Goal: Transaction & Acquisition: Purchase product/service

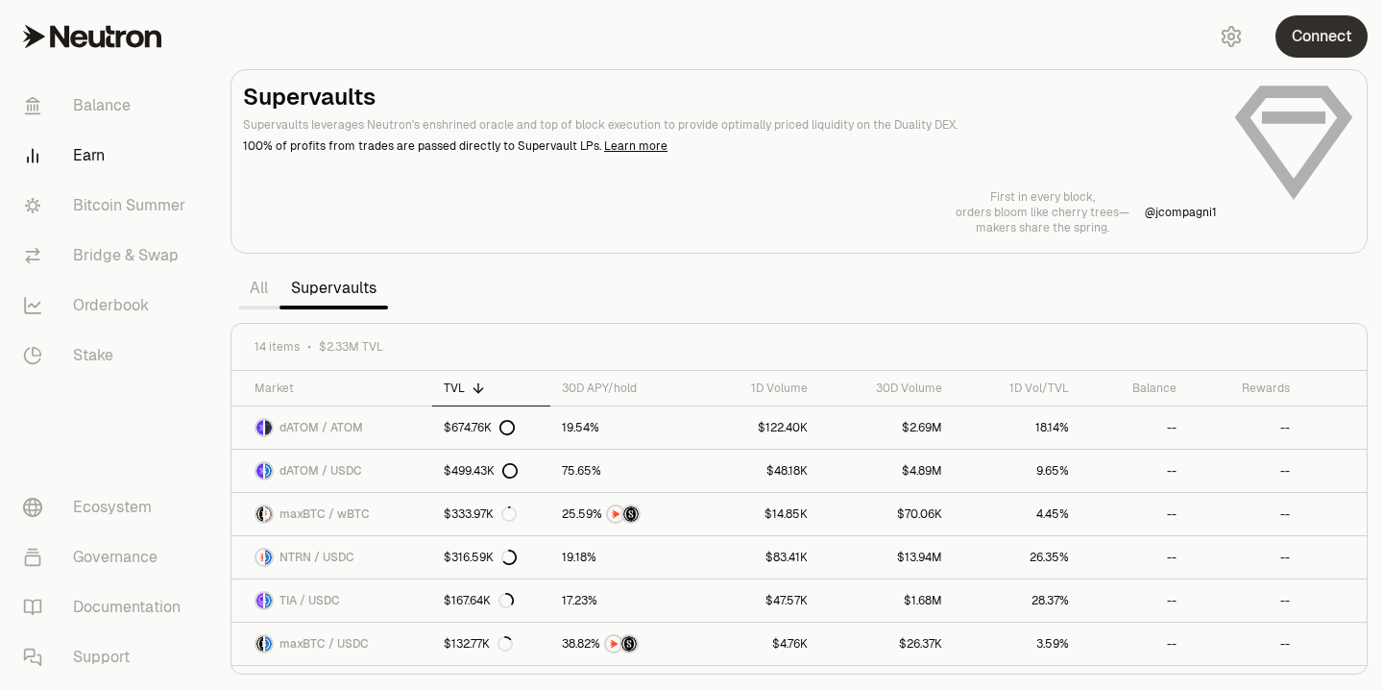
click at [1317, 37] on button "Connect" at bounding box center [1322, 36] width 92 height 42
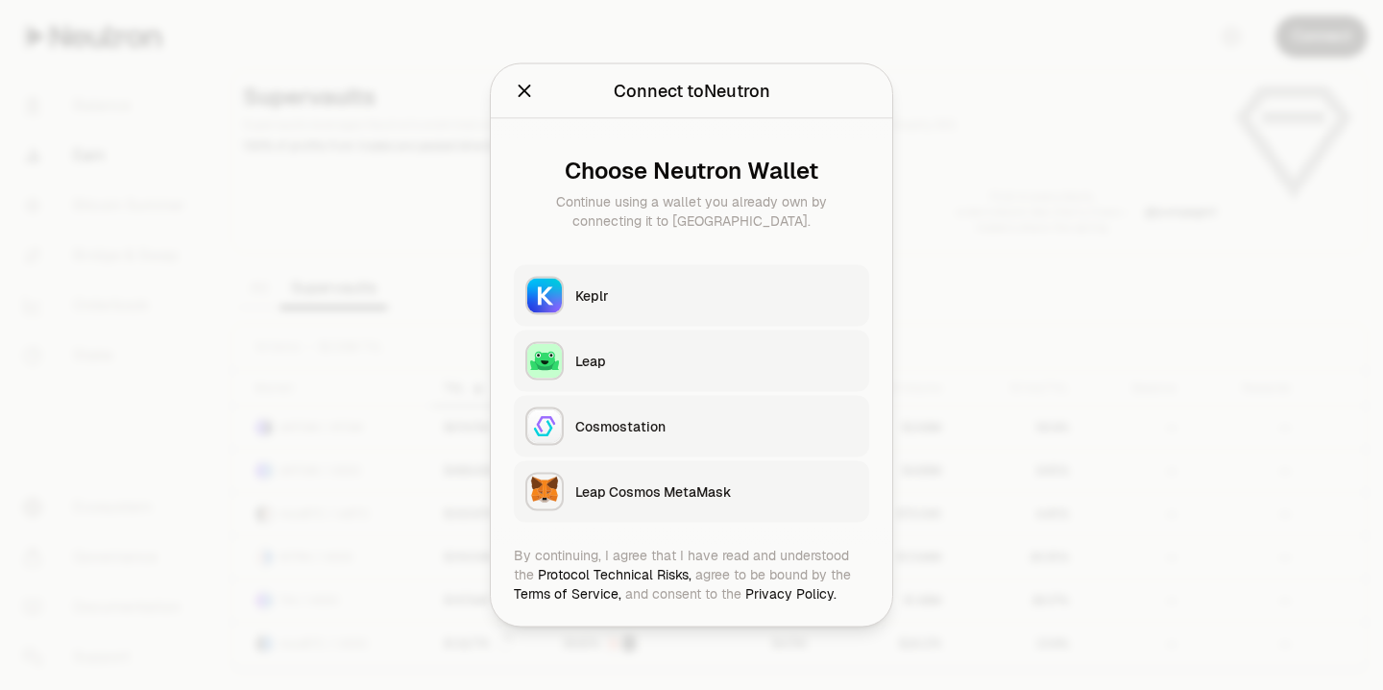
click at [588, 292] on div "Keplr" at bounding box center [716, 295] width 282 height 19
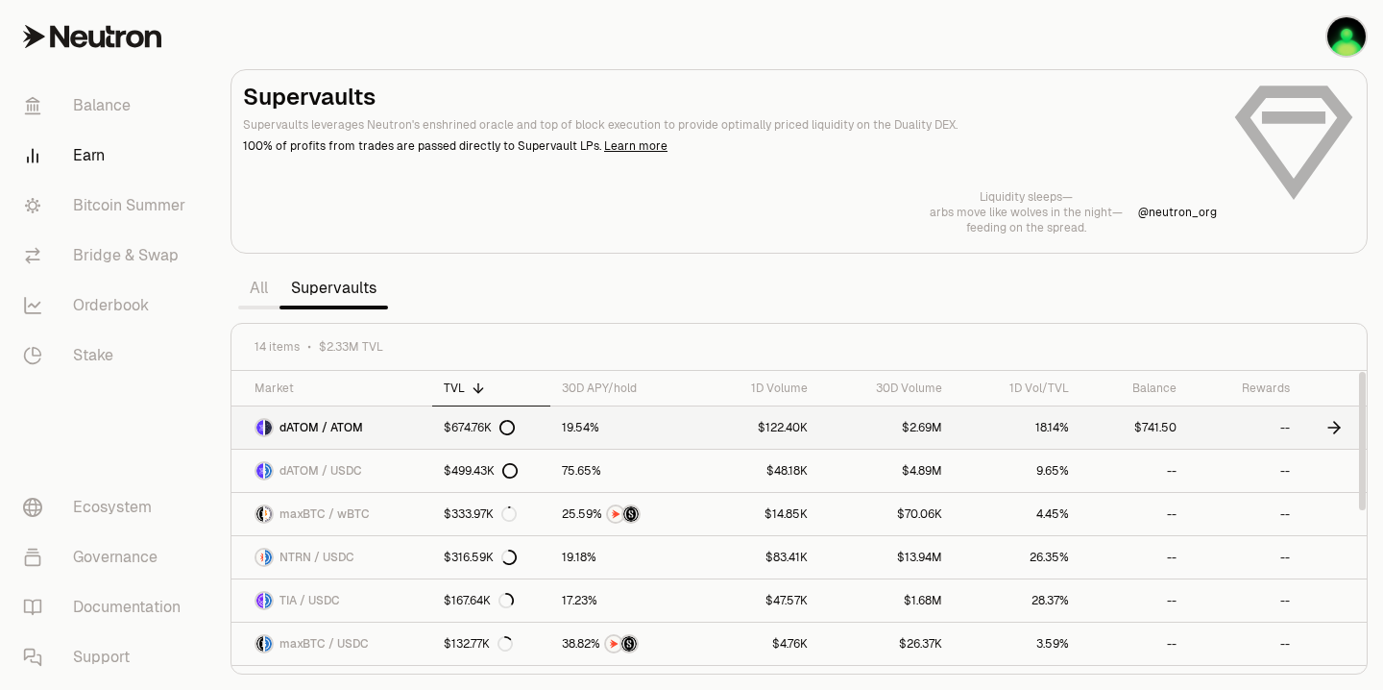
click at [336, 426] on span "dATOM / ATOM" at bounding box center [322, 427] width 84 height 15
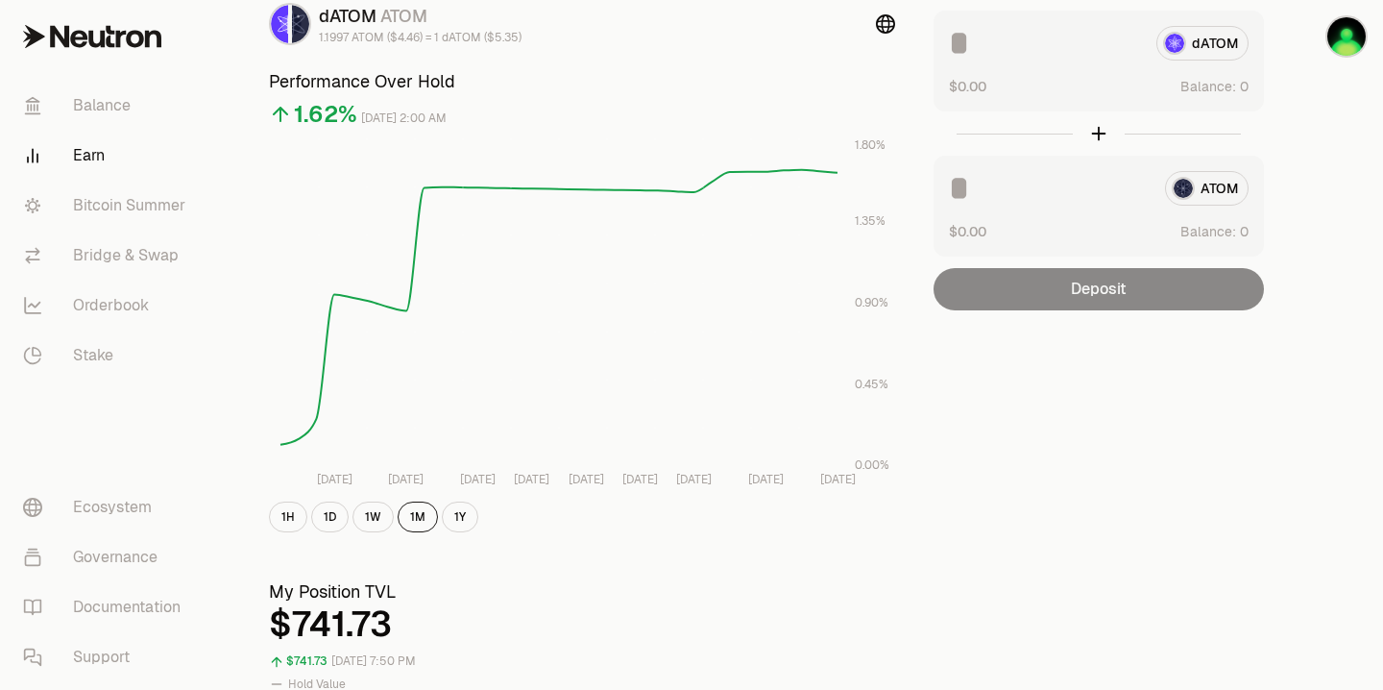
scroll to position [130, 0]
